Goal: Information Seeking & Learning: Understand process/instructions

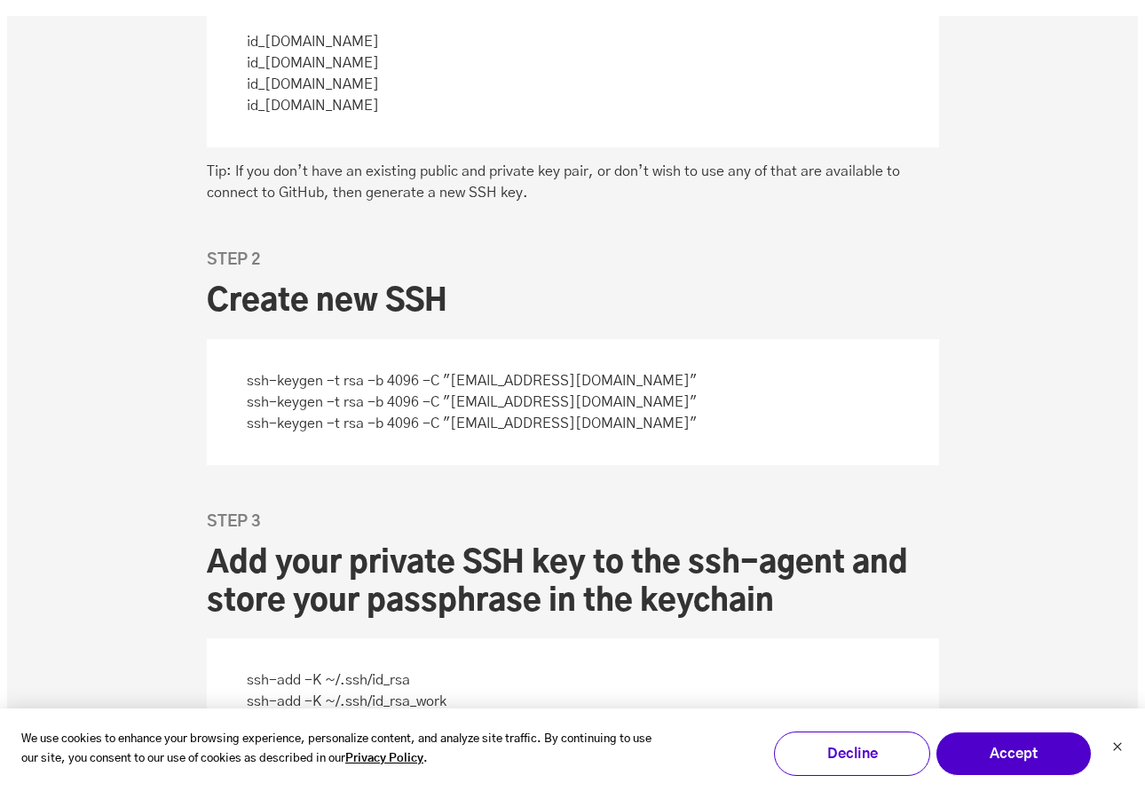
scroll to position [1610, 0]
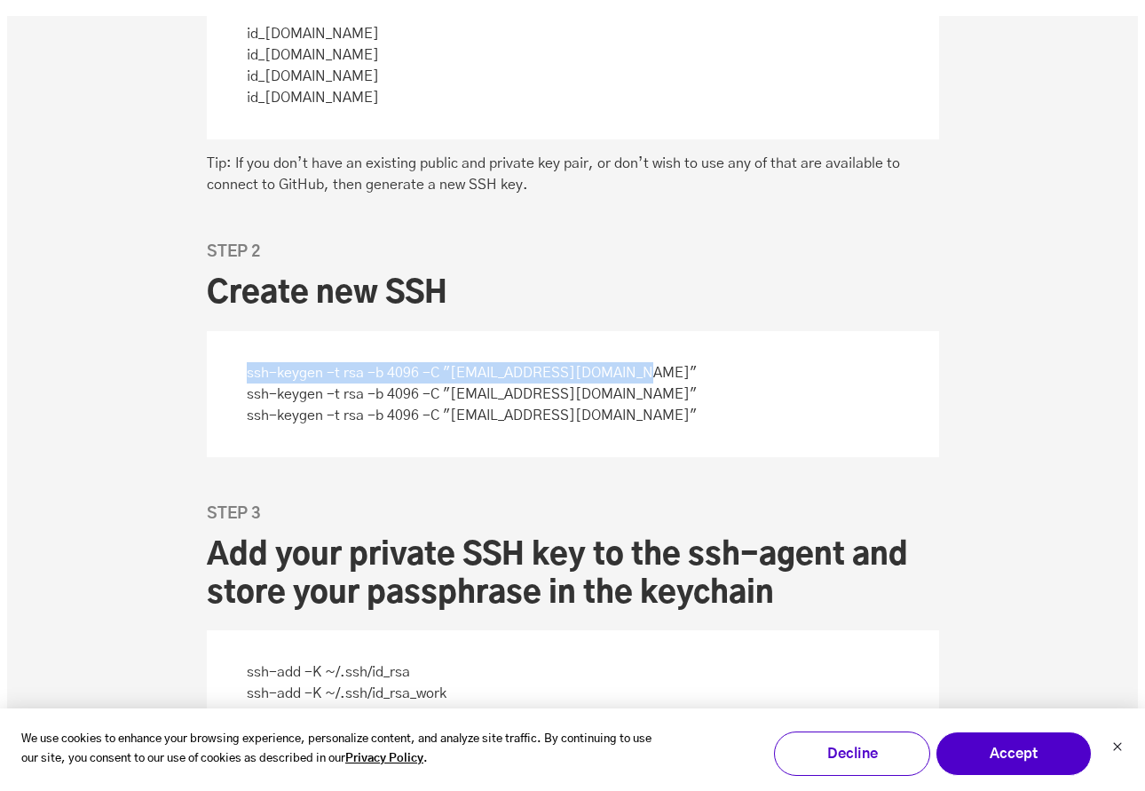
drag, startPoint x: 635, startPoint y: 373, endPoint x: 243, endPoint y: 368, distance: 391.4
click at [243, 368] on p "ssh-keygen -t rsa -b 4096 -C "[EMAIL_ADDRESS][DOMAIN_NAME]" ssh-keygen -t rsa -…" at bounding box center [573, 394] width 732 height 126
copy p "ssh-keygen -t rsa -b 4096 -C "[EMAIL_ADDRESS][DOMAIN_NAME]""
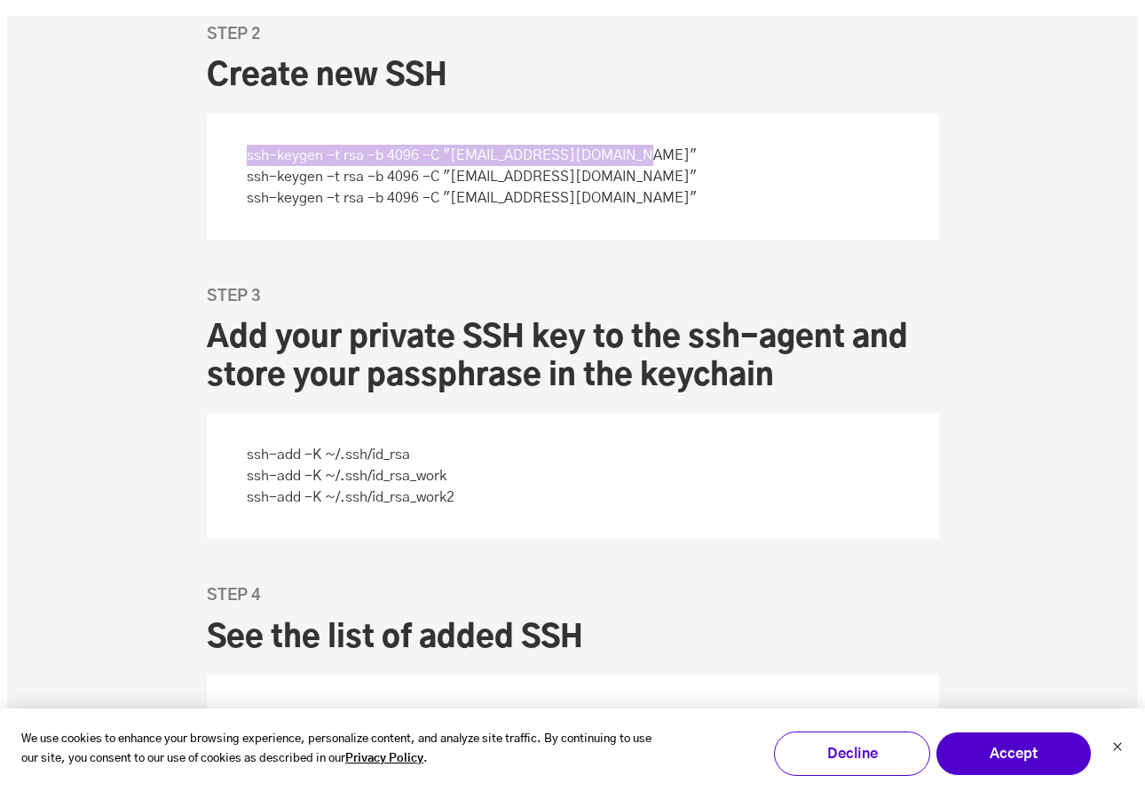
scroll to position [1812, 0]
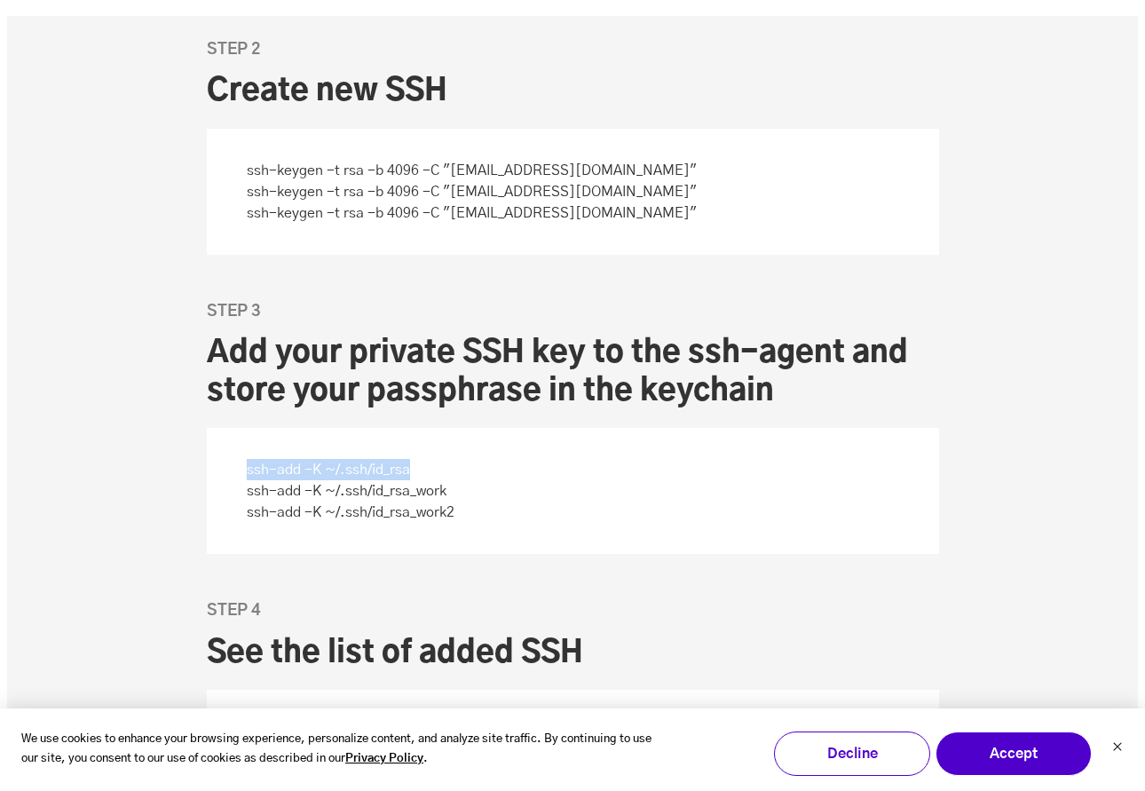
drag, startPoint x: 427, startPoint y: 467, endPoint x: 241, endPoint y: 472, distance: 185.6
click at [241, 472] on p "ssh-add -K ~/.ssh/id_rsa ssh-add -K ~/.ssh/id_rsa_work ssh-add -K ~/.ssh/id_rsa…" at bounding box center [573, 491] width 732 height 126
copy p "ssh-add -K ~/.ssh/id_rsa"
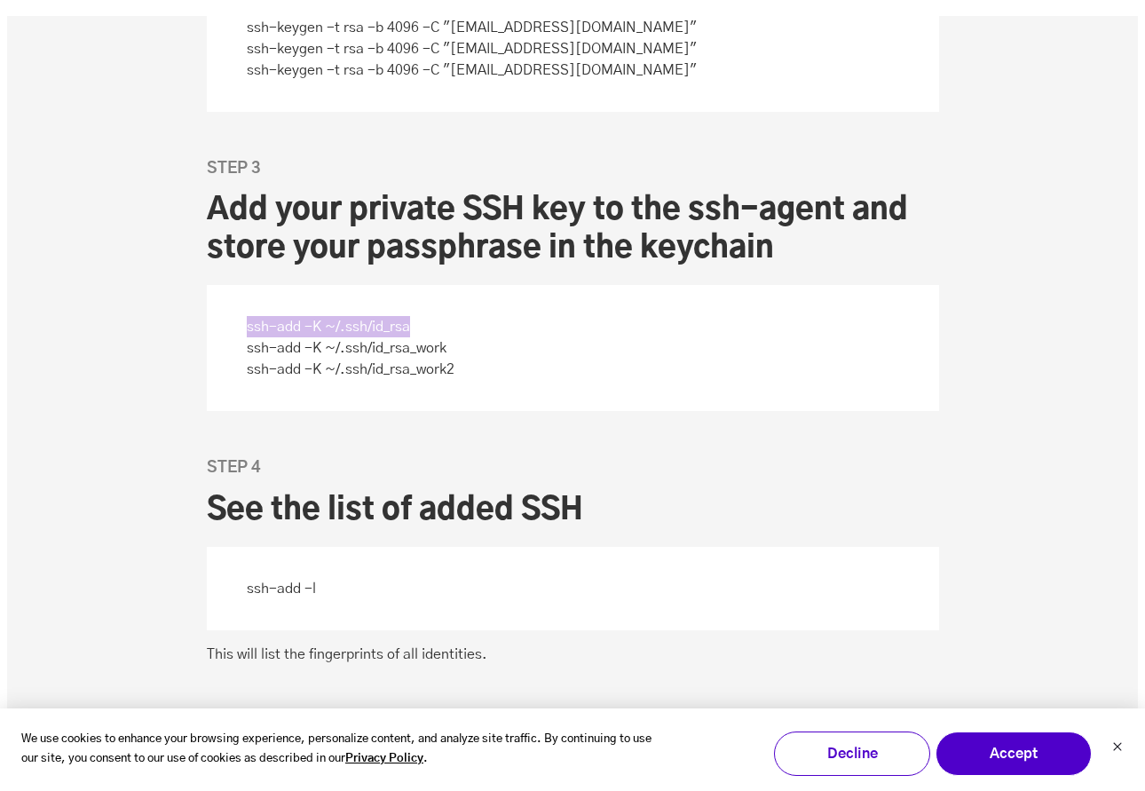
scroll to position [1961, 0]
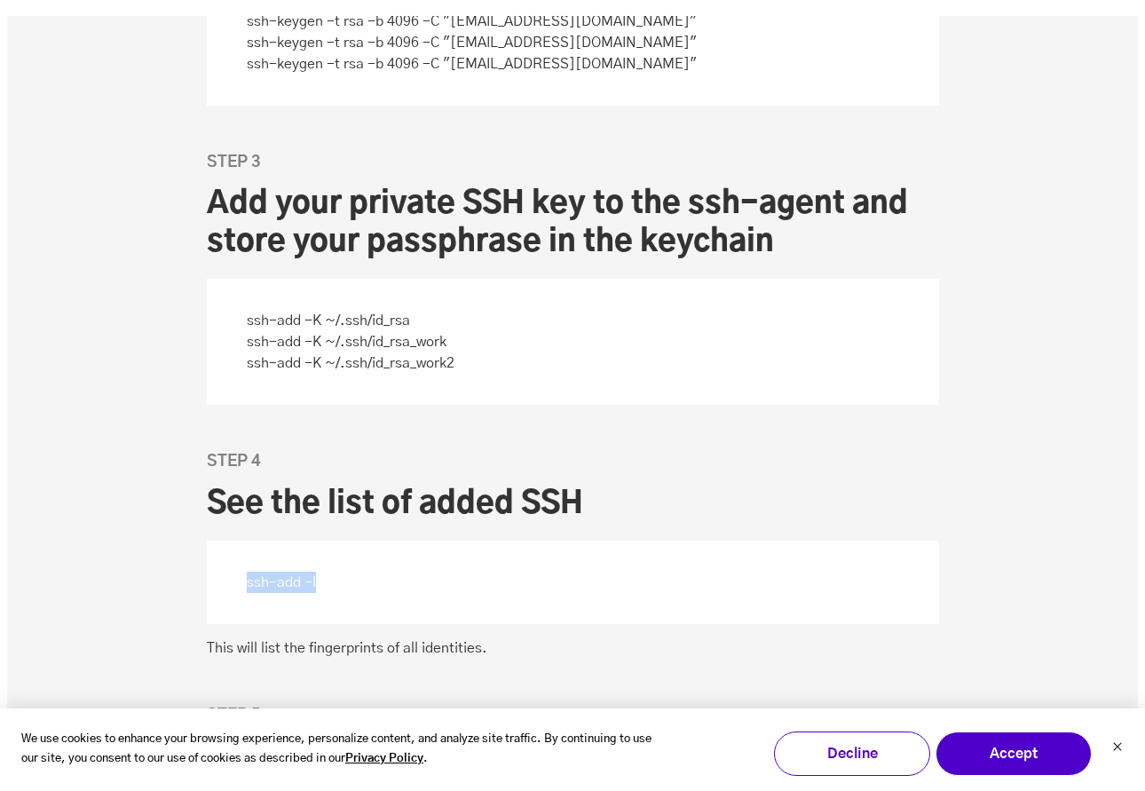
drag, startPoint x: 373, startPoint y: 584, endPoint x: 248, endPoint y: 587, distance: 125.2
click at [248, 587] on p "ssh-add -l" at bounding box center [573, 581] width 732 height 83
copy p "ssh-add -l"
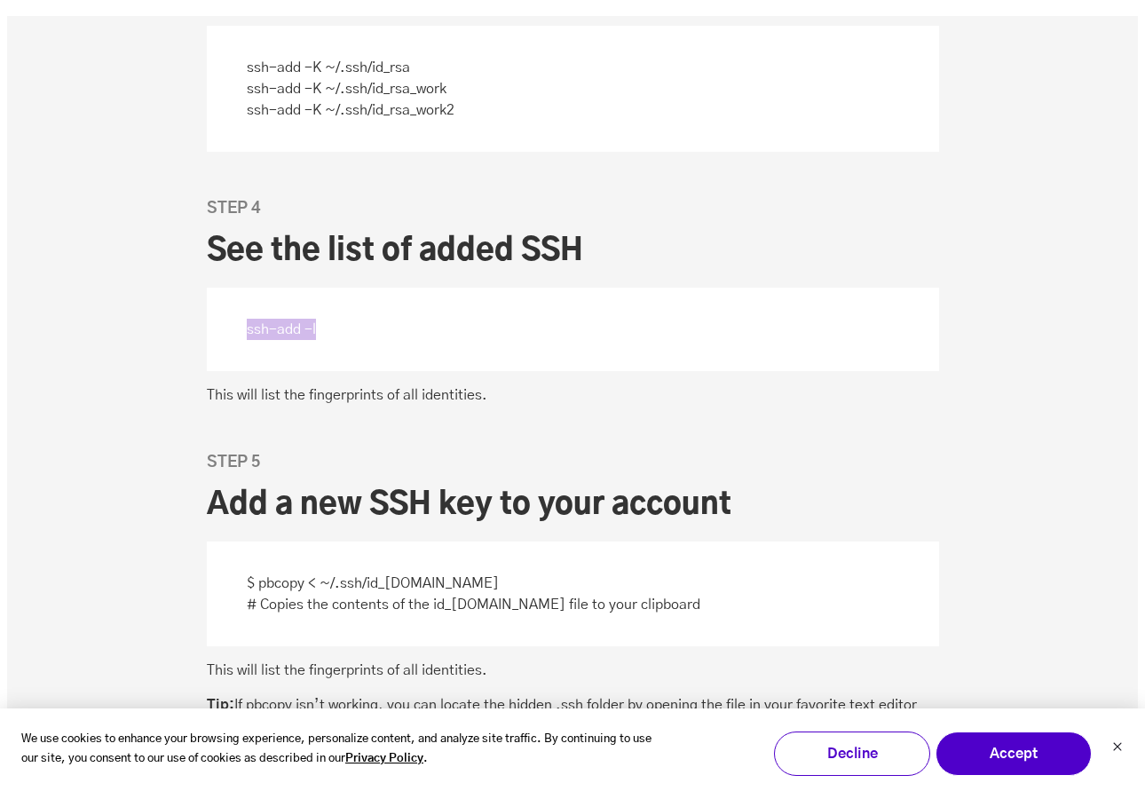
scroll to position [2215, 0]
drag, startPoint x: 444, startPoint y: 581, endPoint x: 261, endPoint y: 588, distance: 183.0
click at [261, 588] on p "$ pbcopy < ~/.ssh/id_[DOMAIN_NAME] # Copies the contents of the id_[DOMAIN_NAME…" at bounding box center [573, 592] width 732 height 105
copy p "pbcopy < ~/.ssh/id_[DOMAIN_NAME]"
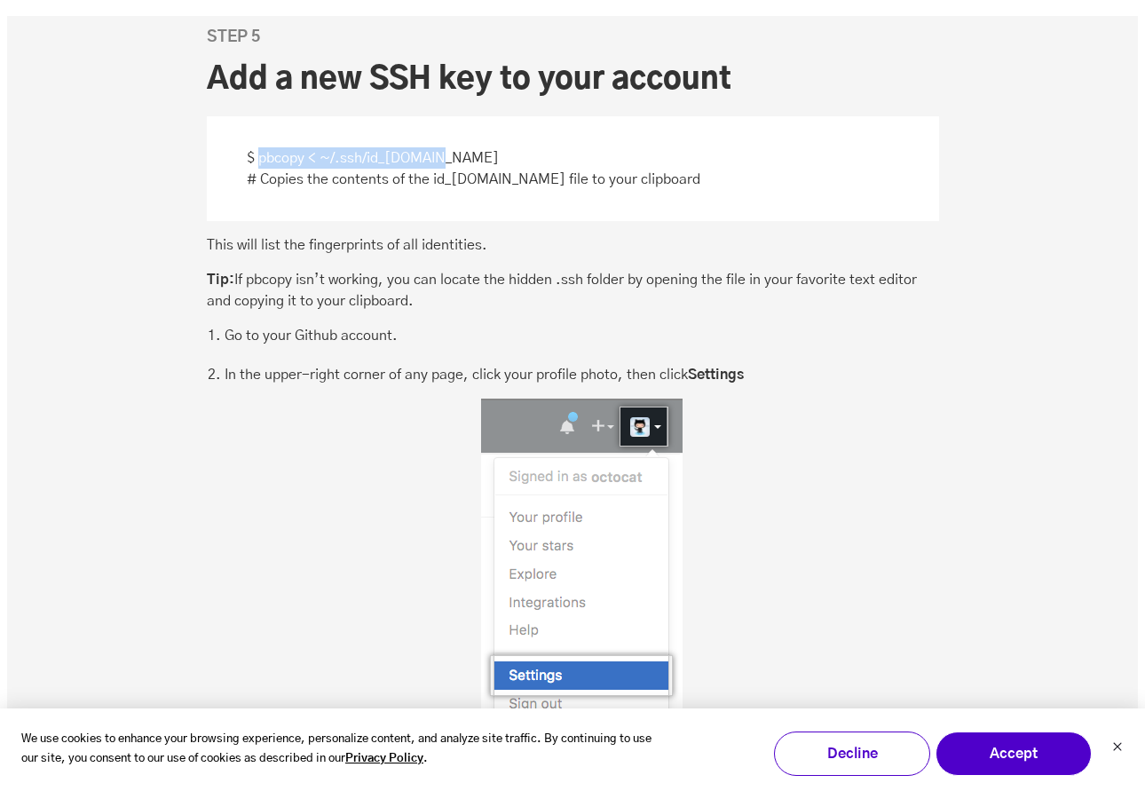
scroll to position [2681, 0]
